Goal: Navigation & Orientation: Find specific page/section

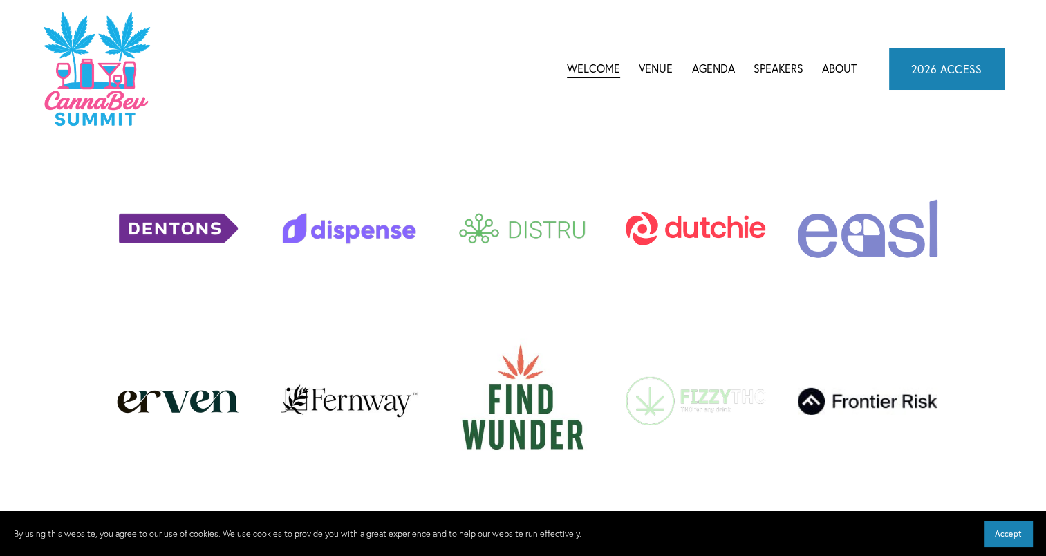
scroll to position [3596, 0]
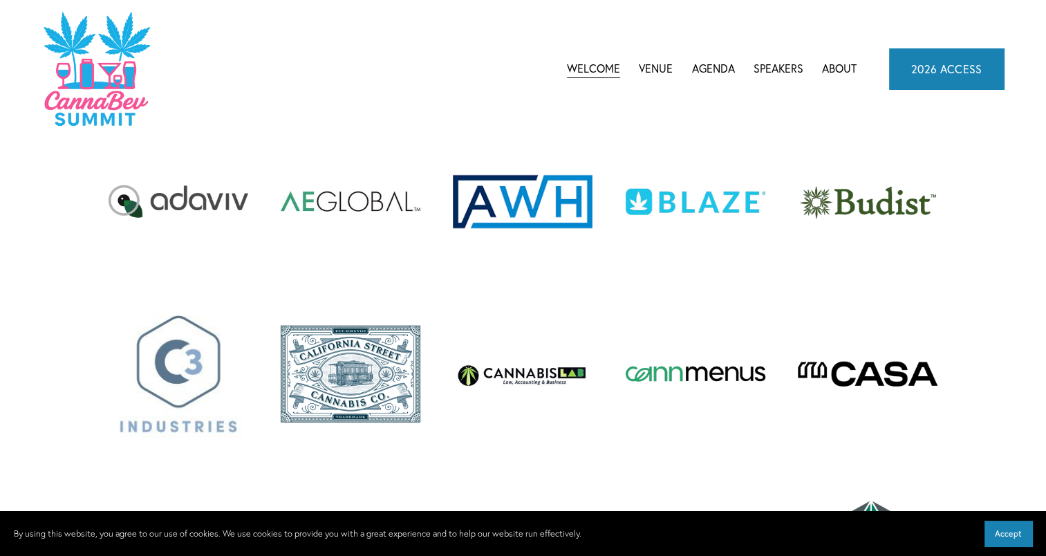
click at [840, 64] on link "About" at bounding box center [839, 68] width 35 height 21
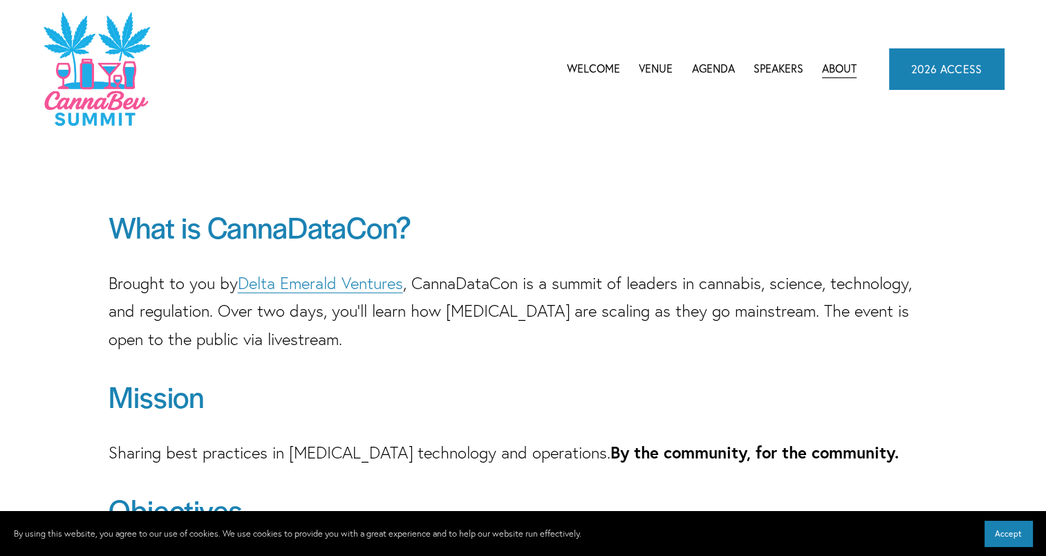
click at [586, 64] on link "Welcome" at bounding box center [593, 68] width 53 height 21
